Goal: Task Accomplishment & Management: Manage account settings

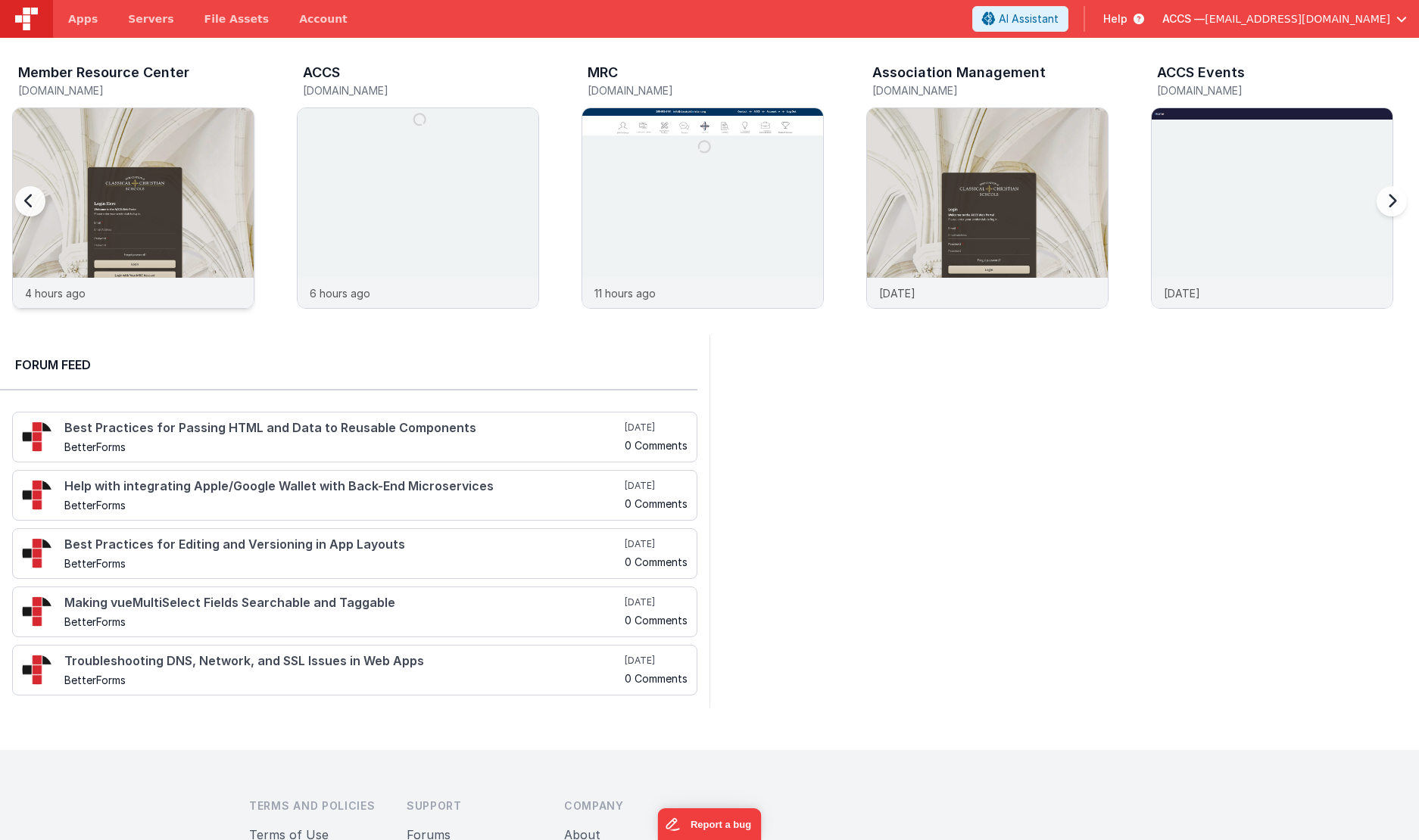
click at [162, 135] on img at bounding box center [133, 228] width 241 height 241
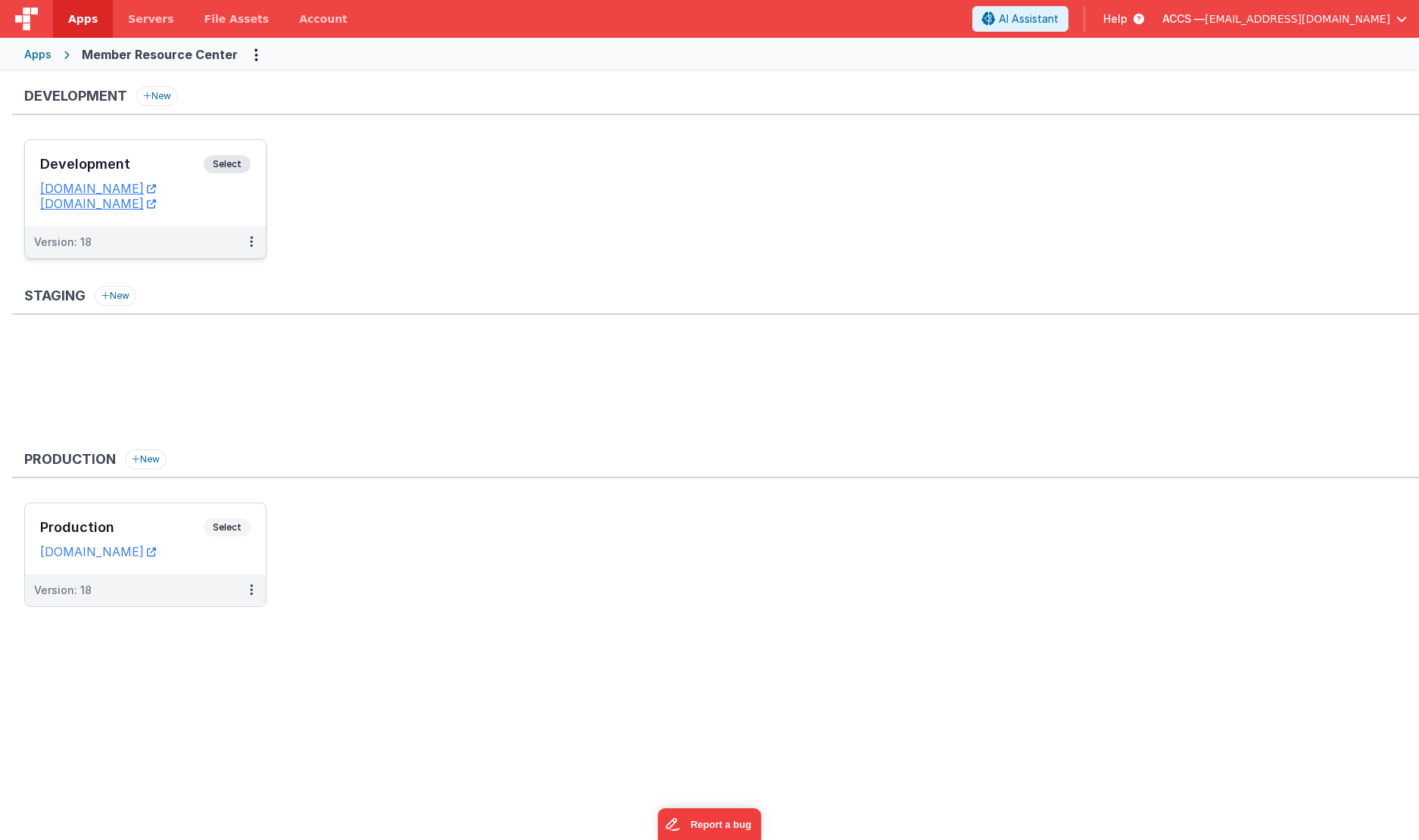
click at [163, 149] on div "Development Select URLs [DOMAIN_NAME] [DOMAIN_NAME]" at bounding box center [145, 183] width 241 height 86
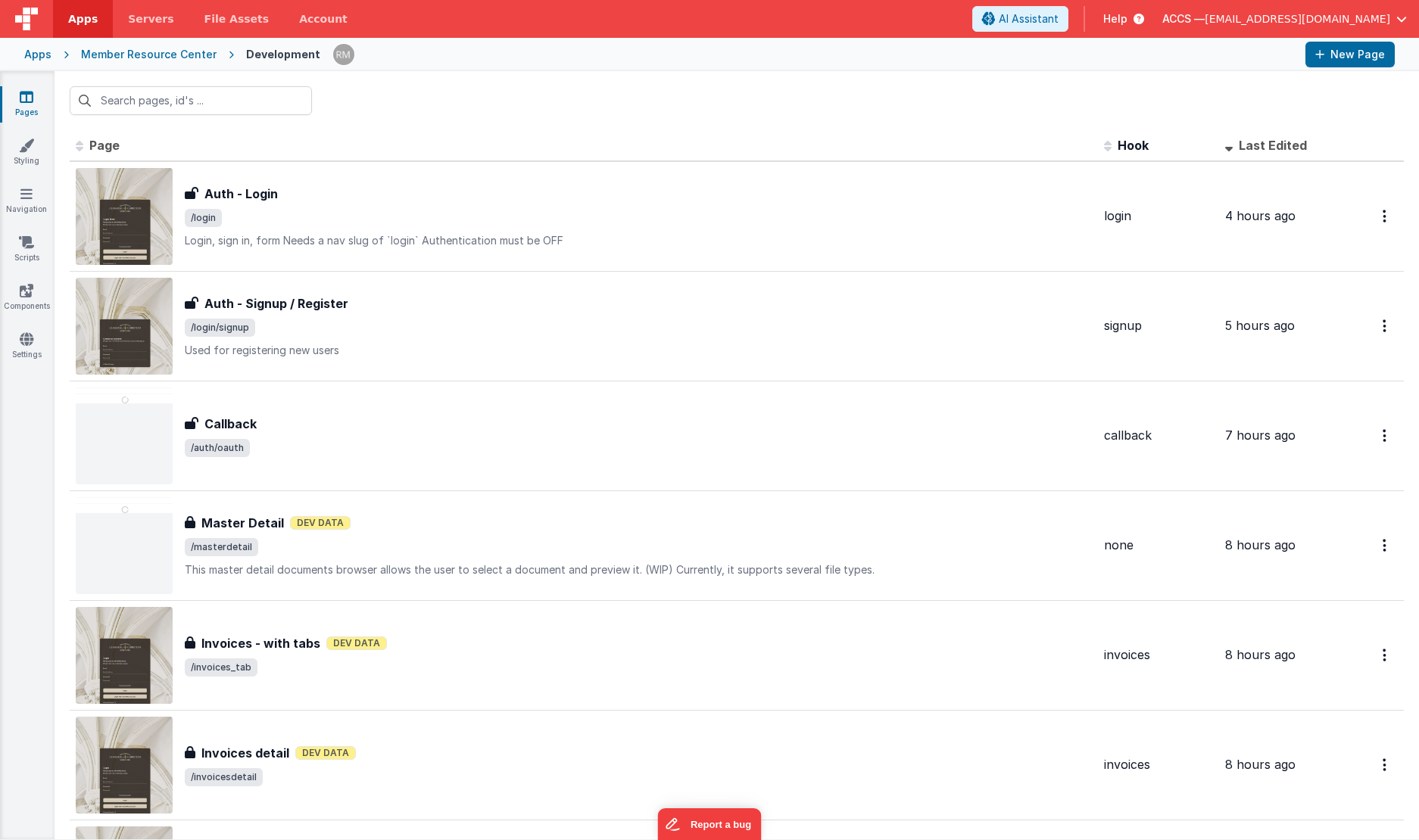
click at [144, 55] on div "Member Resource Center" at bounding box center [149, 54] width 136 height 15
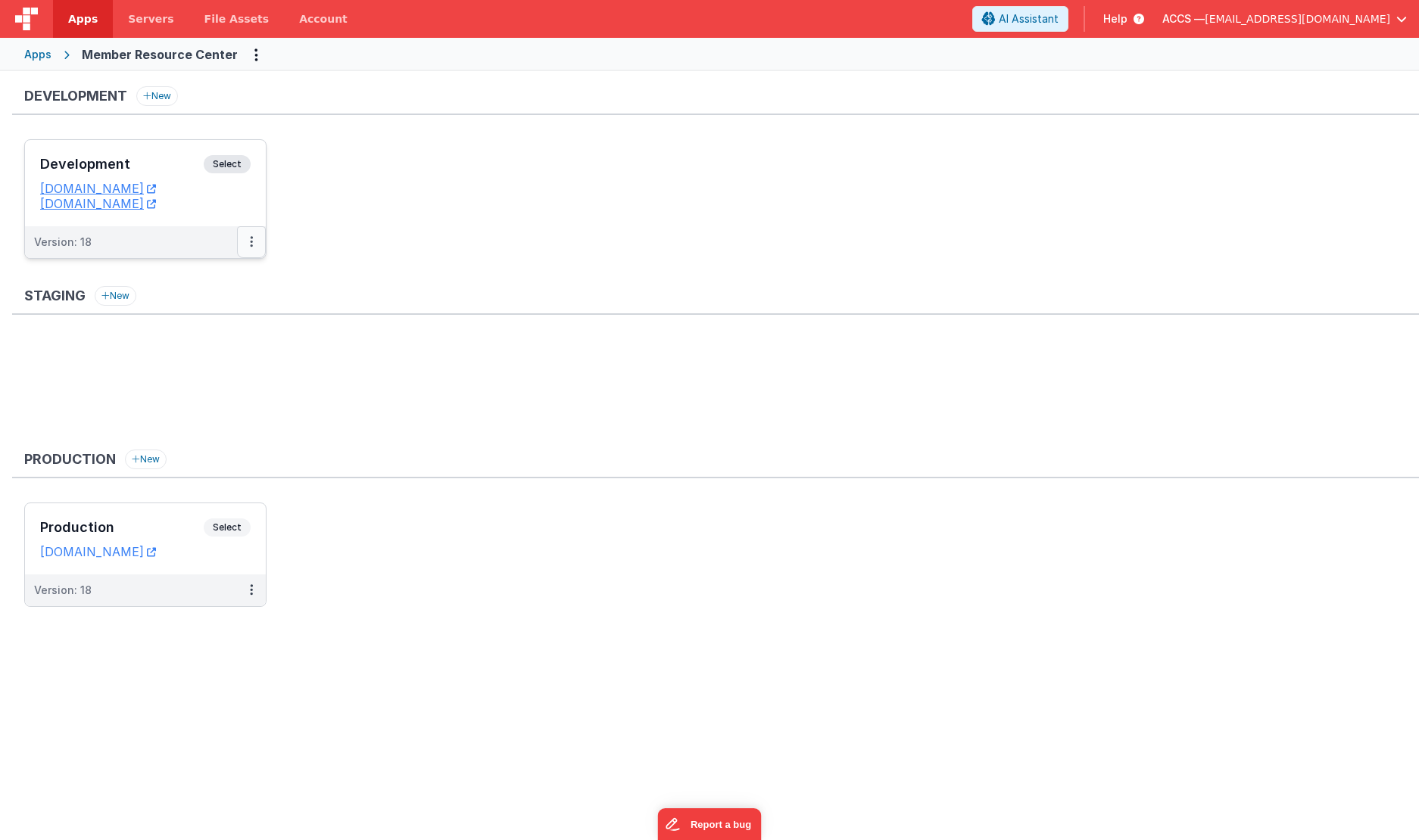
click at [248, 249] on button at bounding box center [251, 242] width 29 height 32
click at [227, 283] on link "Edit" at bounding box center [198, 276] width 133 height 27
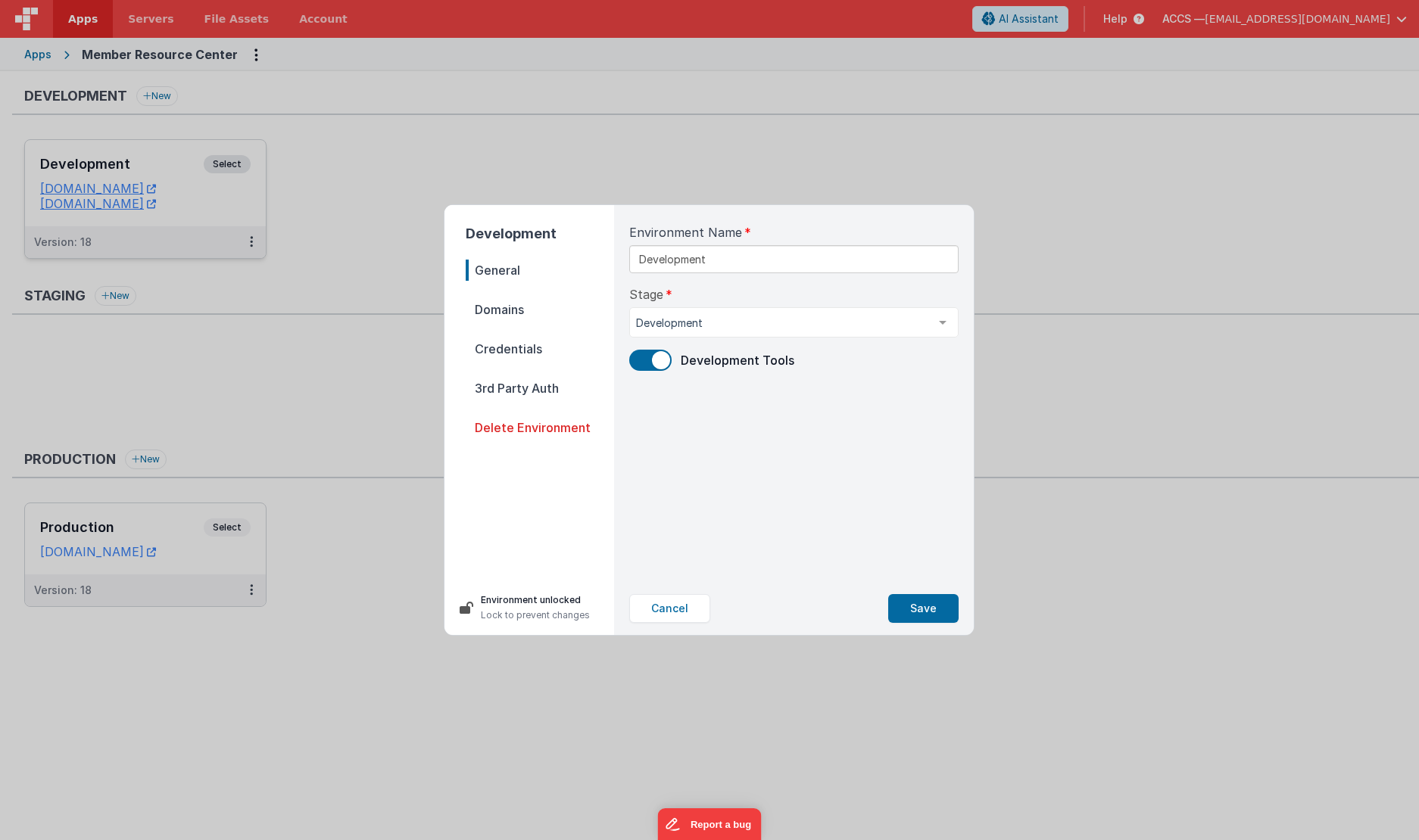
click at [539, 389] on span "3rd Party Auth" at bounding box center [539, 388] width 149 height 21
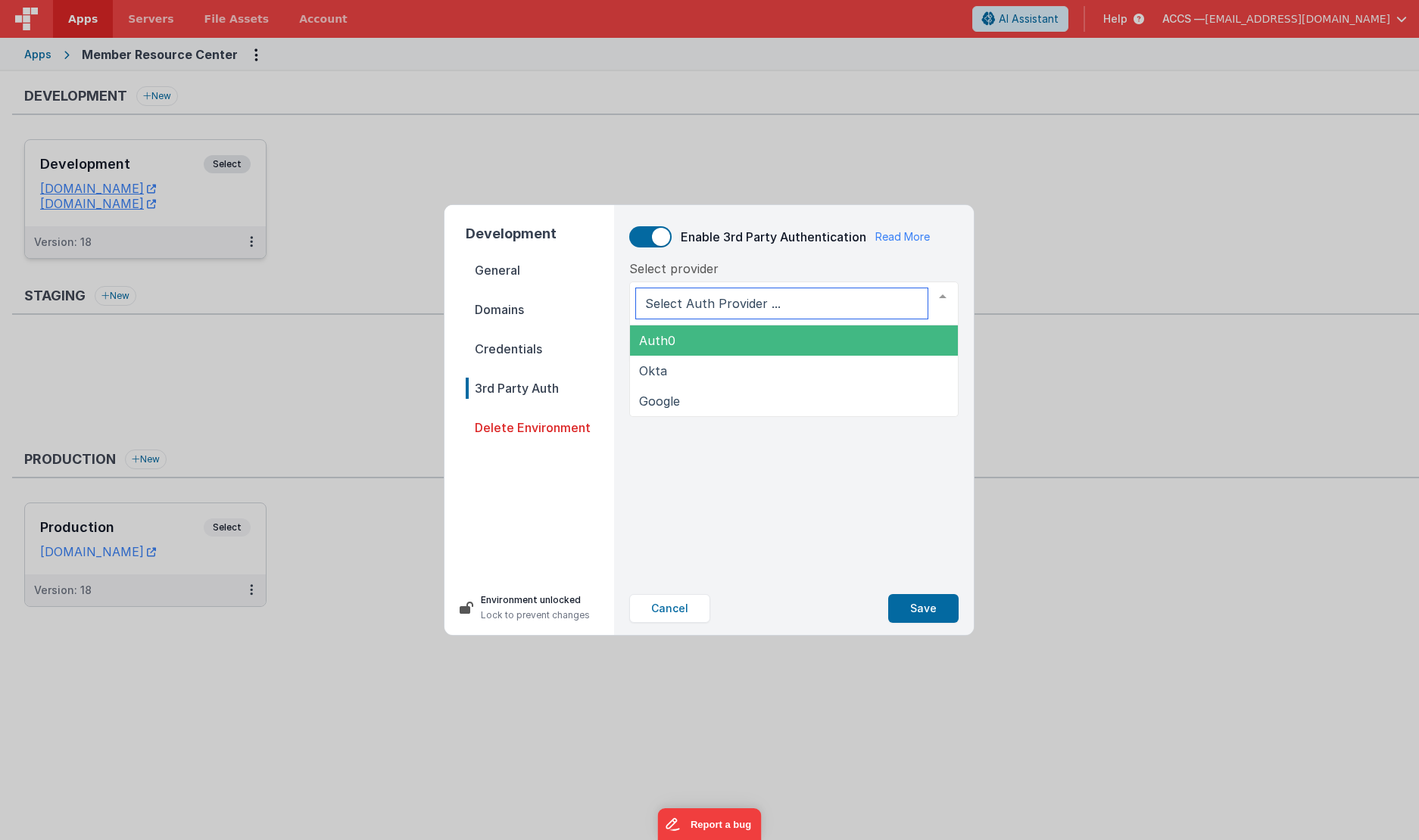
click at [803, 299] on div at bounding box center [793, 303] width 330 height 43
click at [780, 337] on span "Auth0" at bounding box center [793, 340] width 328 height 30
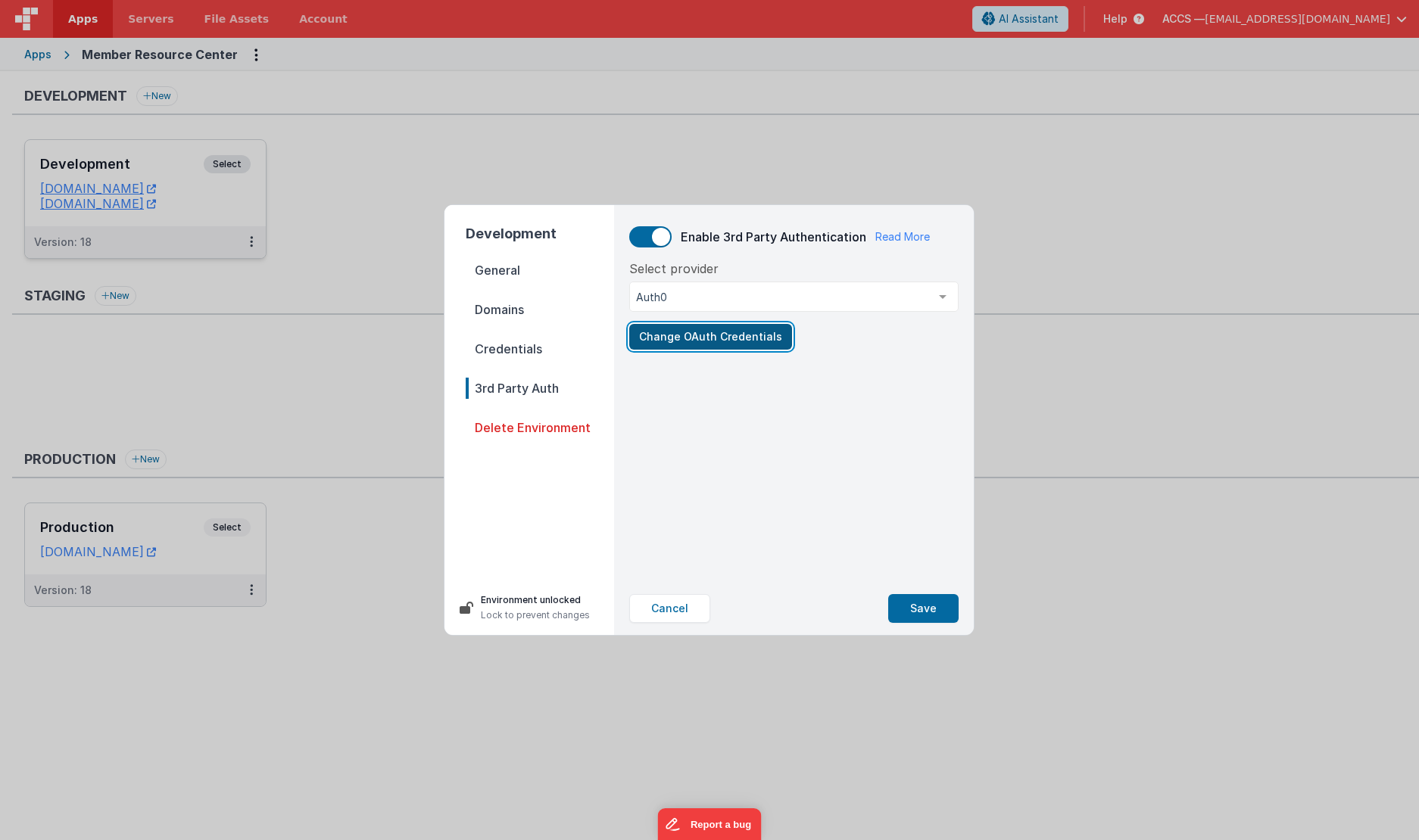
click at [741, 338] on button "Change OAuth Credentials" at bounding box center [710, 337] width 163 height 26
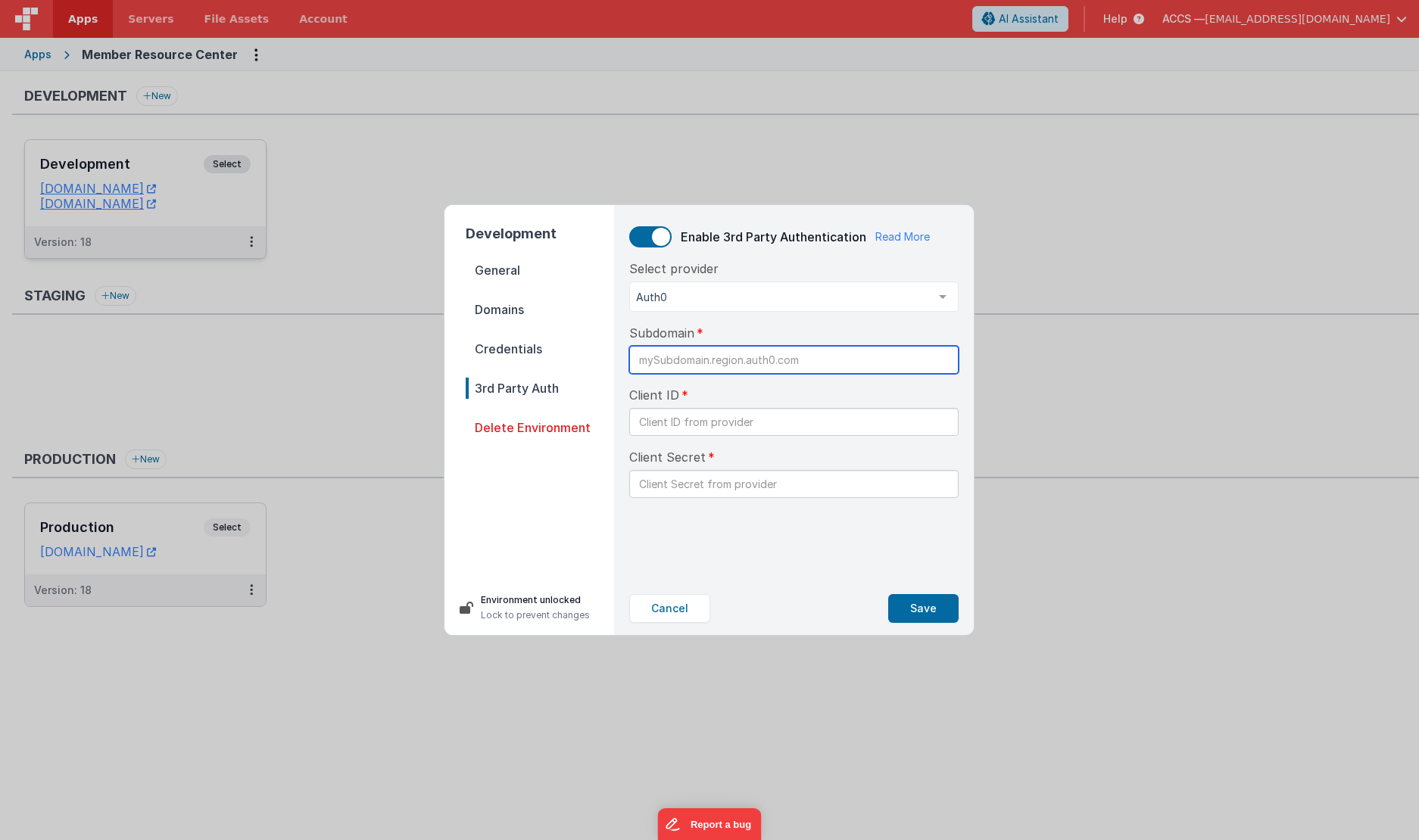
click at [699, 368] on input "text" at bounding box center [793, 360] width 330 height 28
paste input "[DOMAIN_NAME]"
type input "[DOMAIN_NAME]"
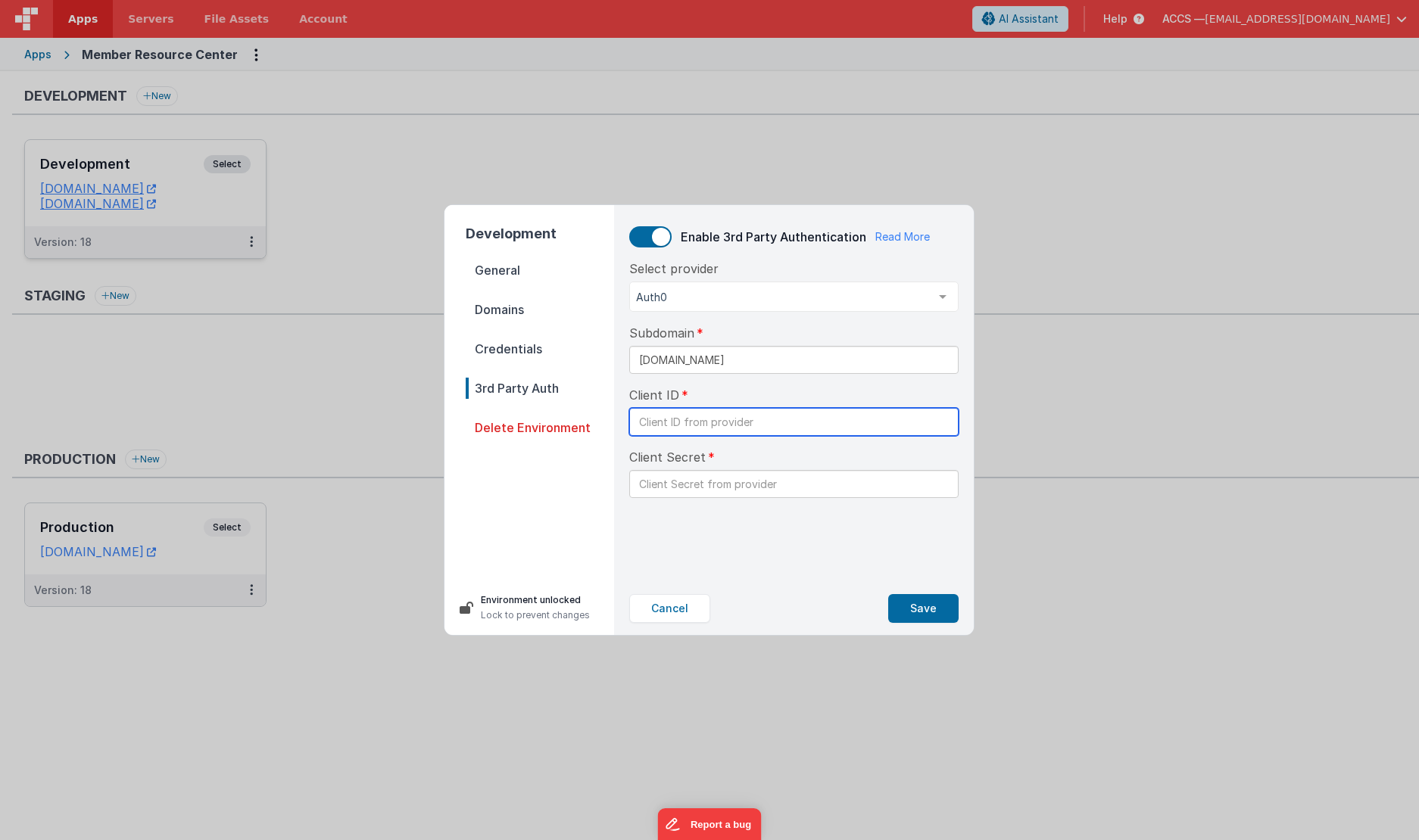
click at [772, 428] on input "text" at bounding box center [793, 422] width 330 height 28
paste input "K6hNkJqIYw579gVcBJaYVFSQFkVEvp3c"
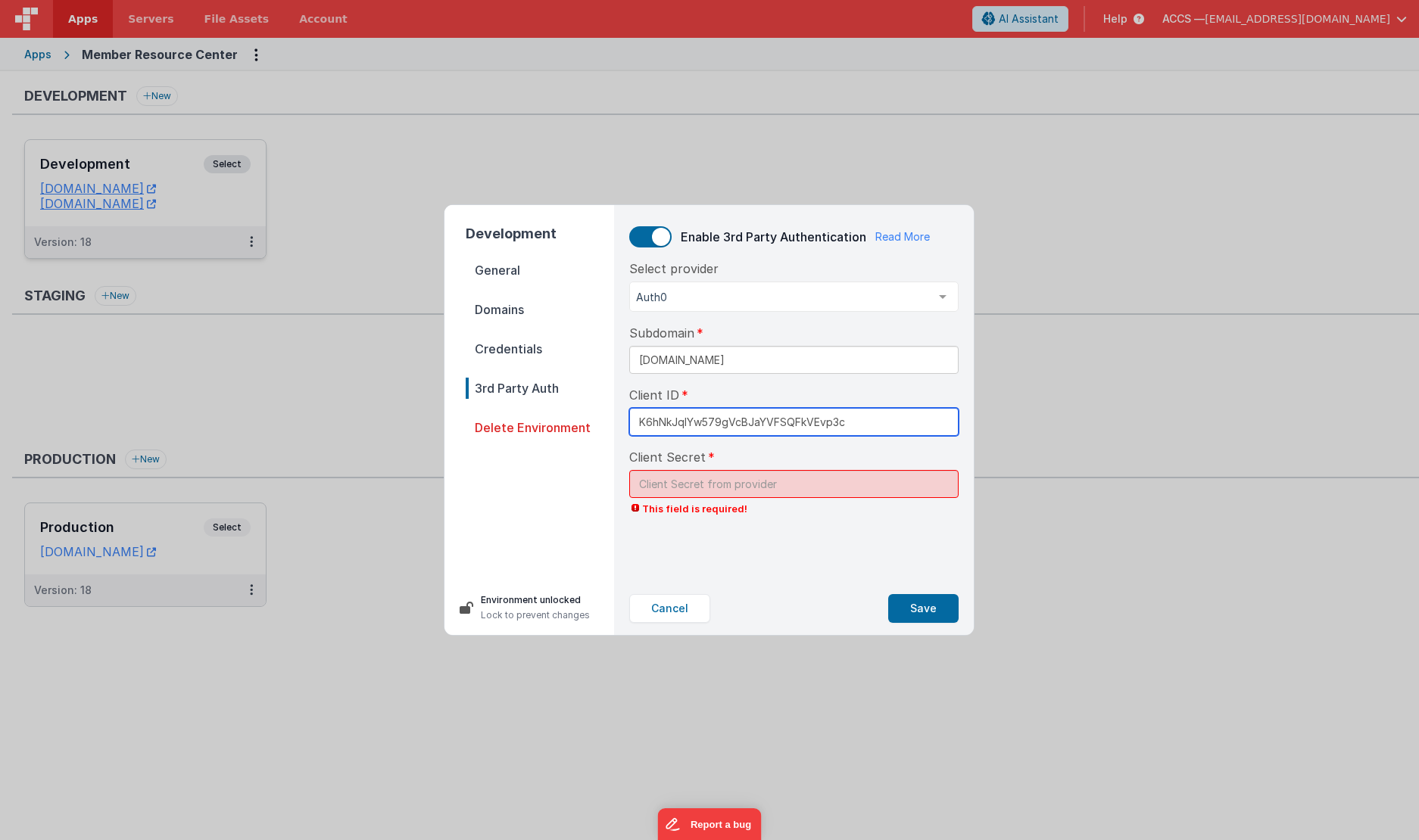
type input "K6hNkJqIYw579gVcBJaYVFSQFkVEvp3c"
click at [681, 492] on input "text" at bounding box center [793, 484] width 330 height 28
paste input "ZMqTY3pgOrLLtFmlqBjXtM5i4UjY9b8-I1OEcifMoI3V9BFIsJTwMVFs3KJeg-HA"
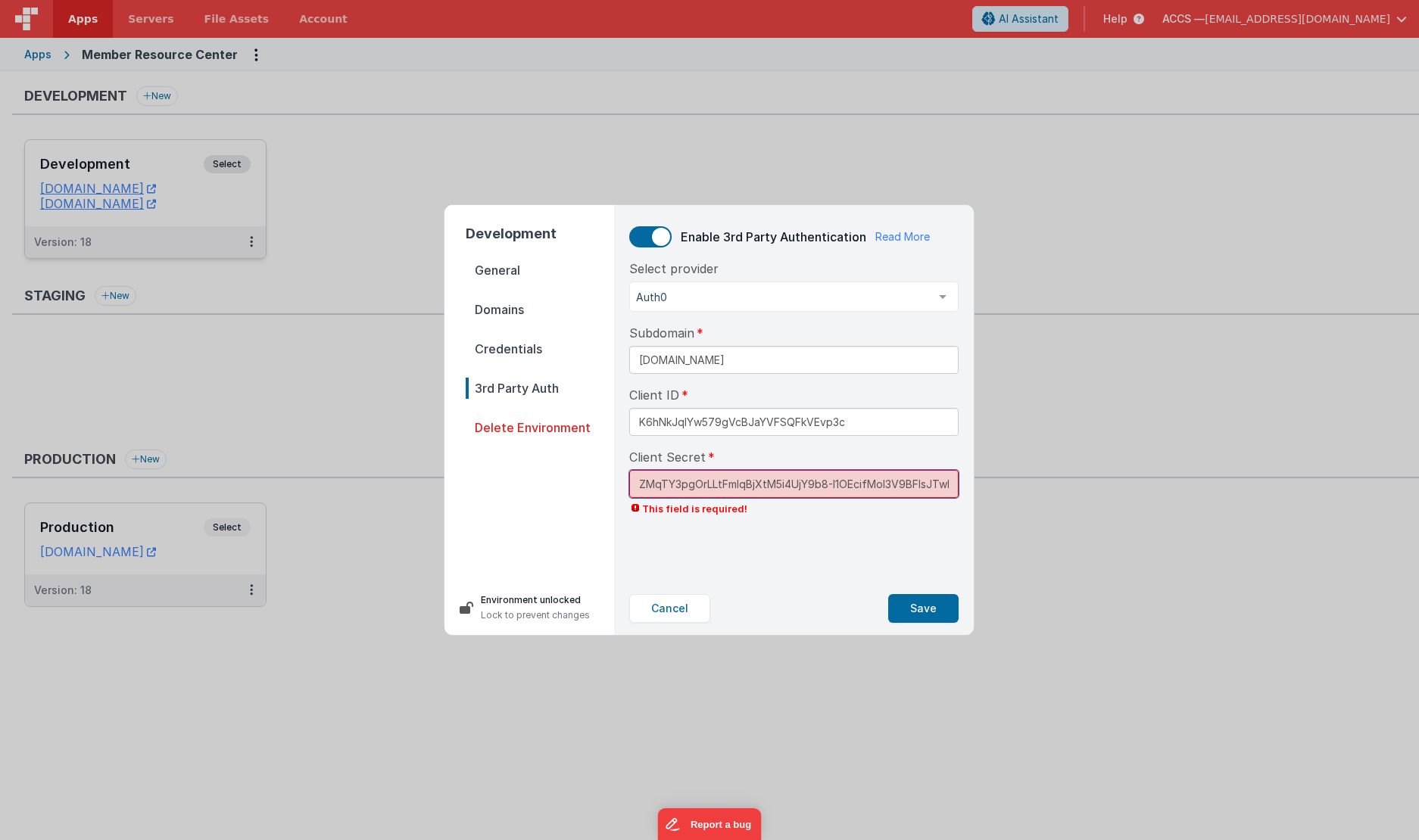
scroll to position [0, 83]
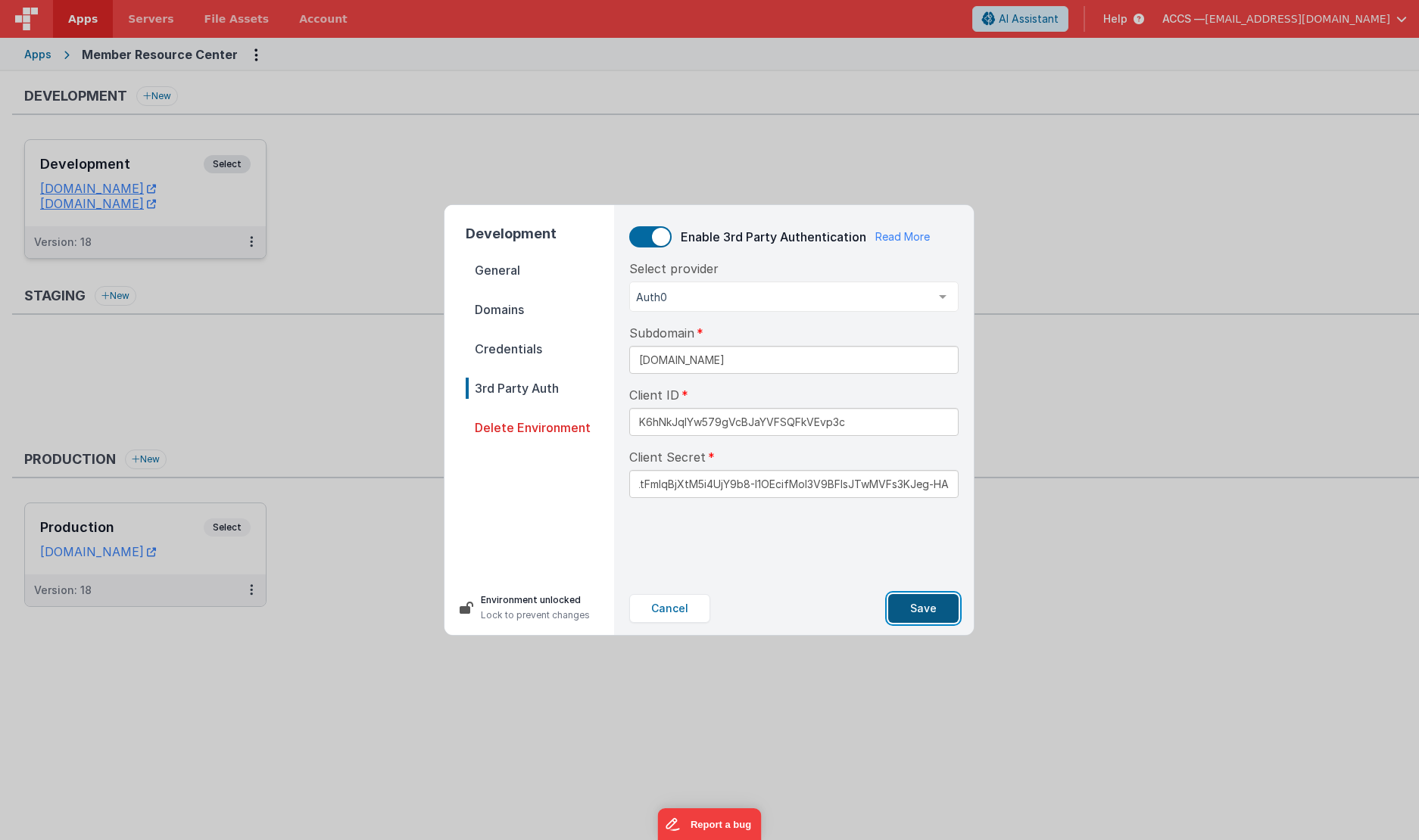
click at [912, 605] on button "Save" at bounding box center [923, 608] width 70 height 29
type input "*****g-HA"
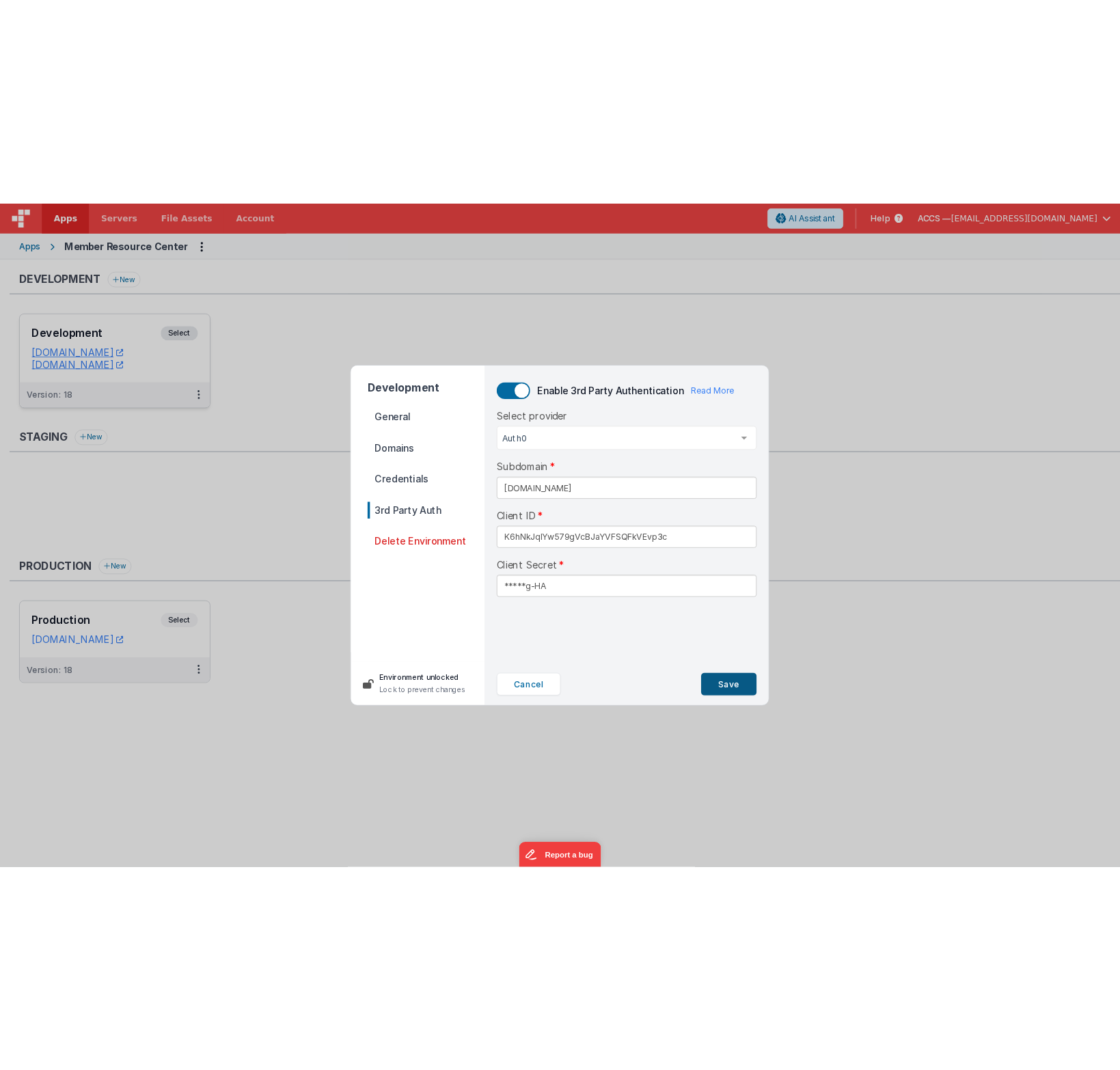
scroll to position [0, 0]
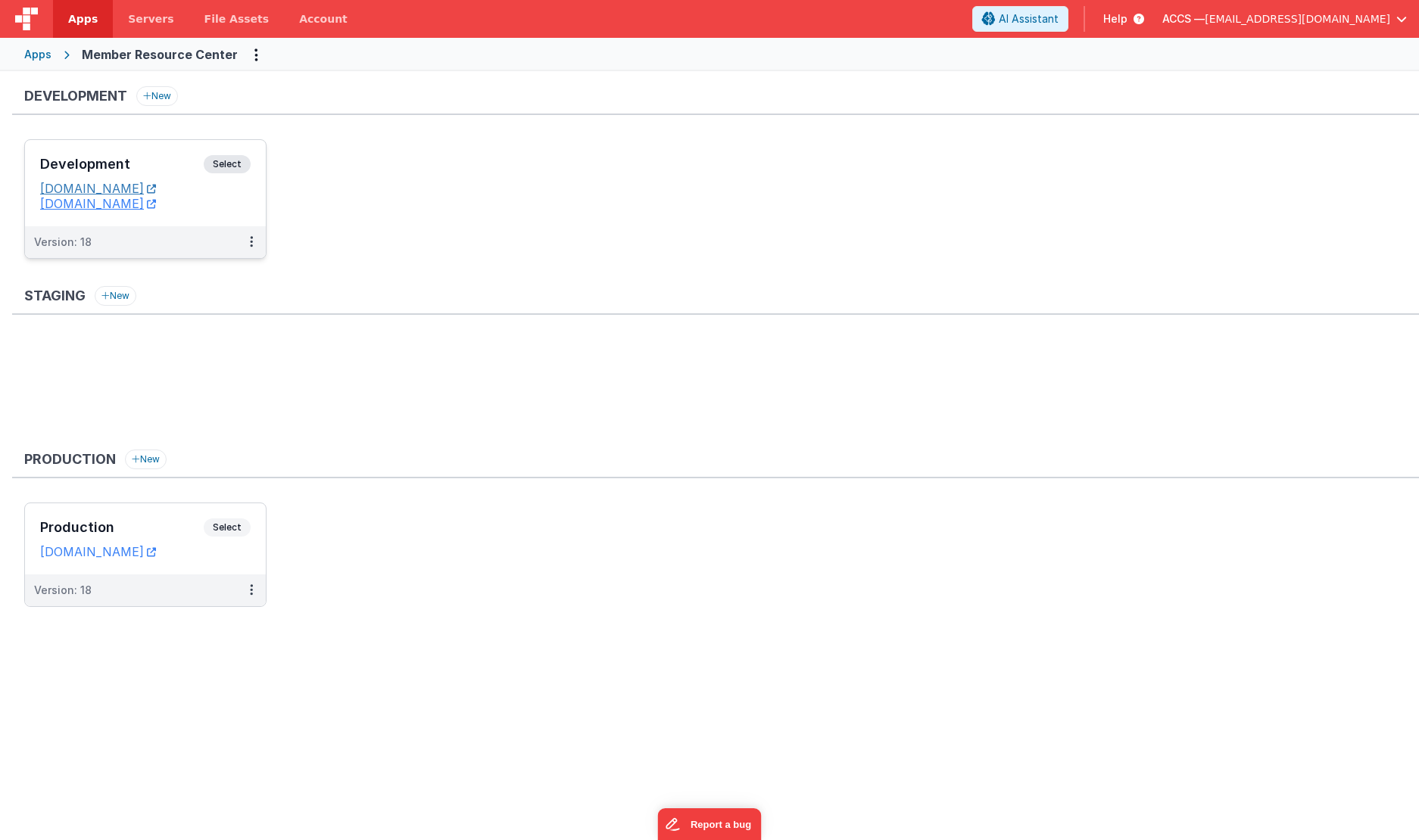
click at [149, 191] on link "[DOMAIN_NAME]" at bounding box center [97, 188] width 116 height 15
